Goal: Find specific page/section: Find specific page/section

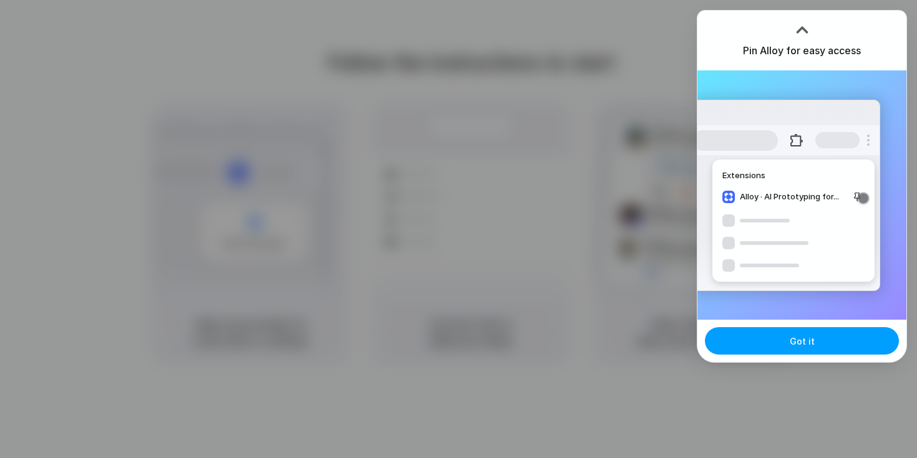
click at [793, 338] on span "Got it" at bounding box center [802, 341] width 25 height 13
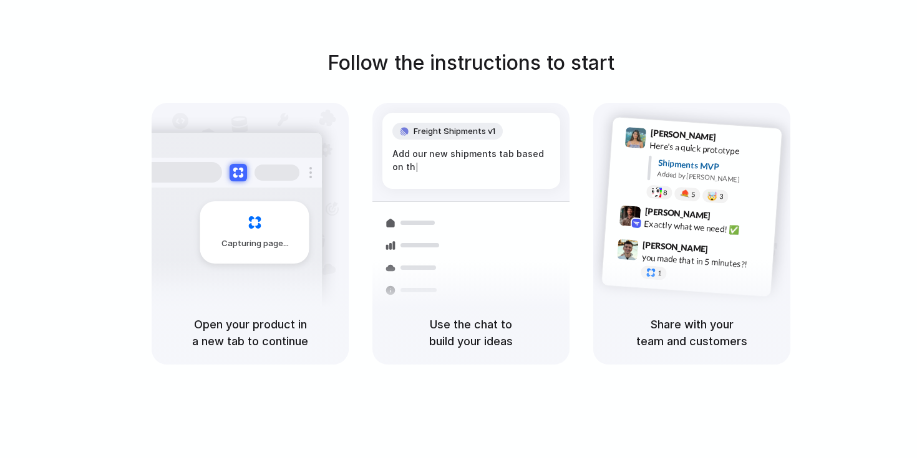
click at [628, 75] on div "Follow the instructions to start Capturing page Open your product in a new tab …" at bounding box center [470, 206] width 917 height 317
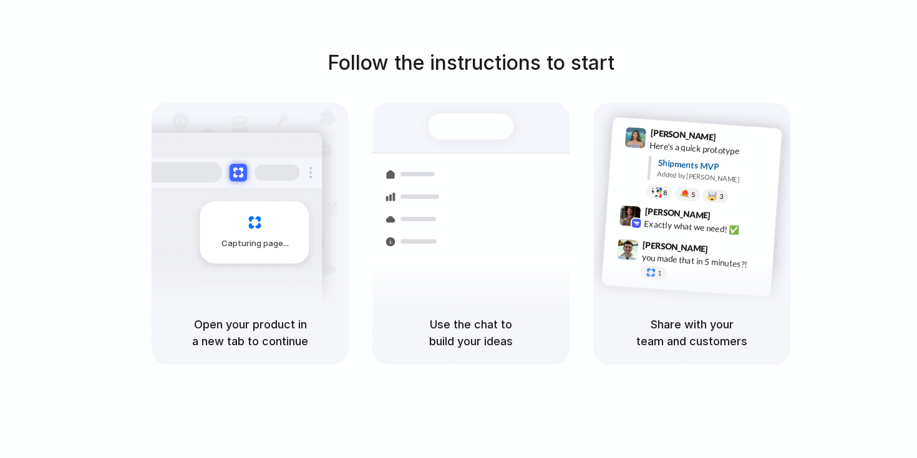
click at [253, 340] on h5 "Open your product in a new tab to continue" at bounding box center [250, 333] width 167 height 34
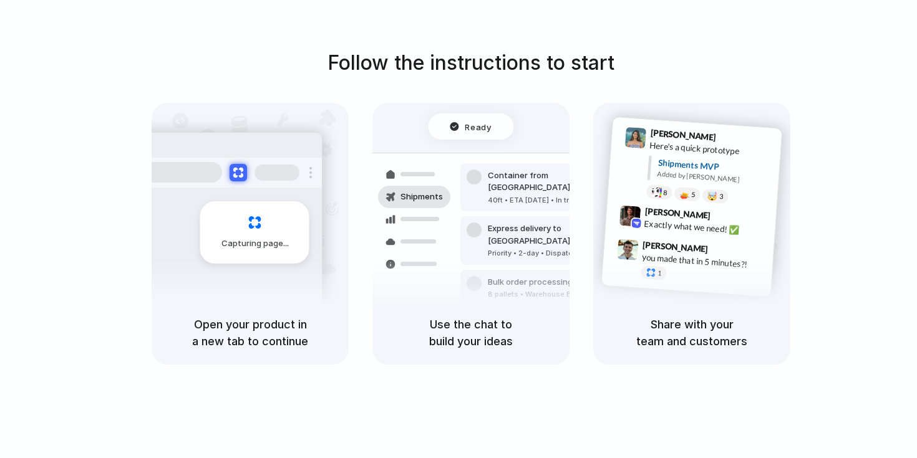
click at [745, 206] on div "Lily Parker 9:41 AM Here's a quick prototype Shipments MVP Added by Alloy 8 5 🤯…" at bounding box center [694, 167] width 174 height 90
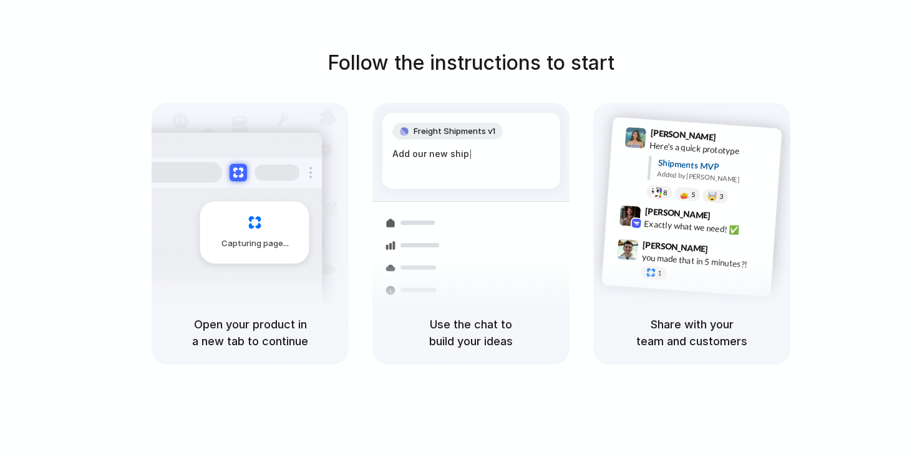
click at [422, 131] on span "Freight Shipments v1" at bounding box center [454, 131] width 82 height 12
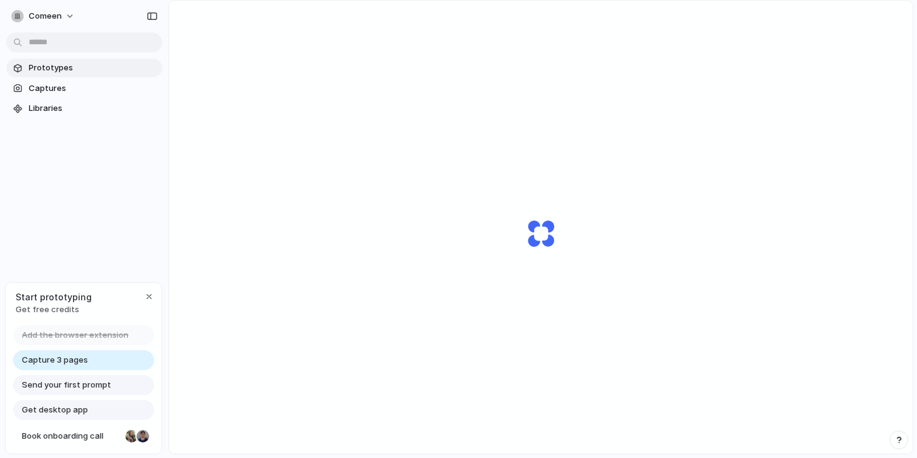
click at [62, 67] on span "Prototypes" at bounding box center [93, 68] width 128 height 12
